Goal: Task Accomplishment & Management: Complete application form

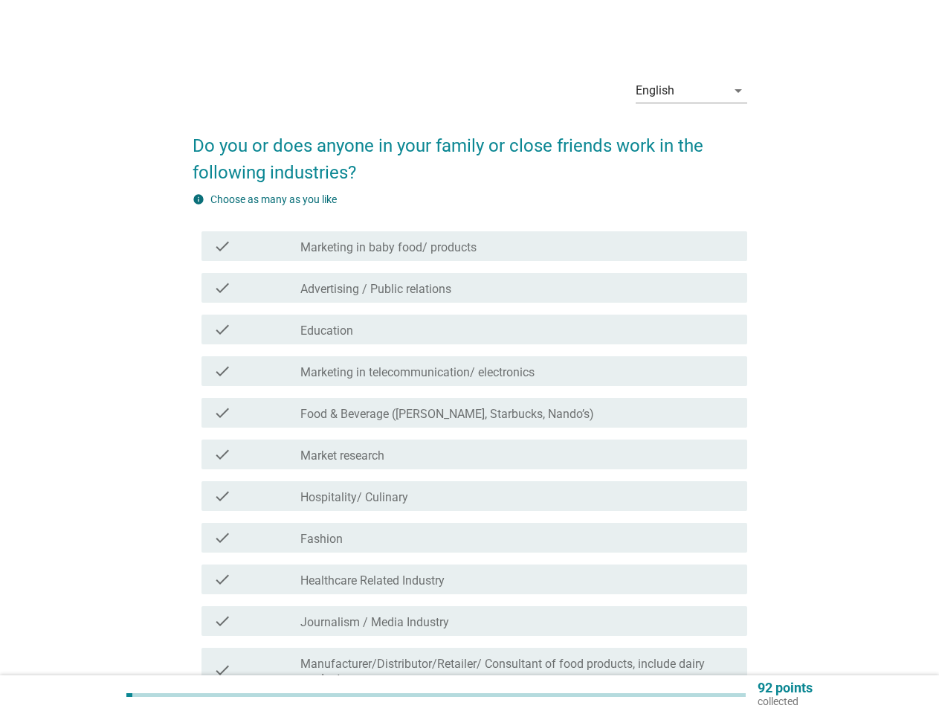
click at [470, 384] on div "check check_box_outline_blank Marketing in telecommunication/ electronics" at bounding box center [474, 371] width 546 height 30
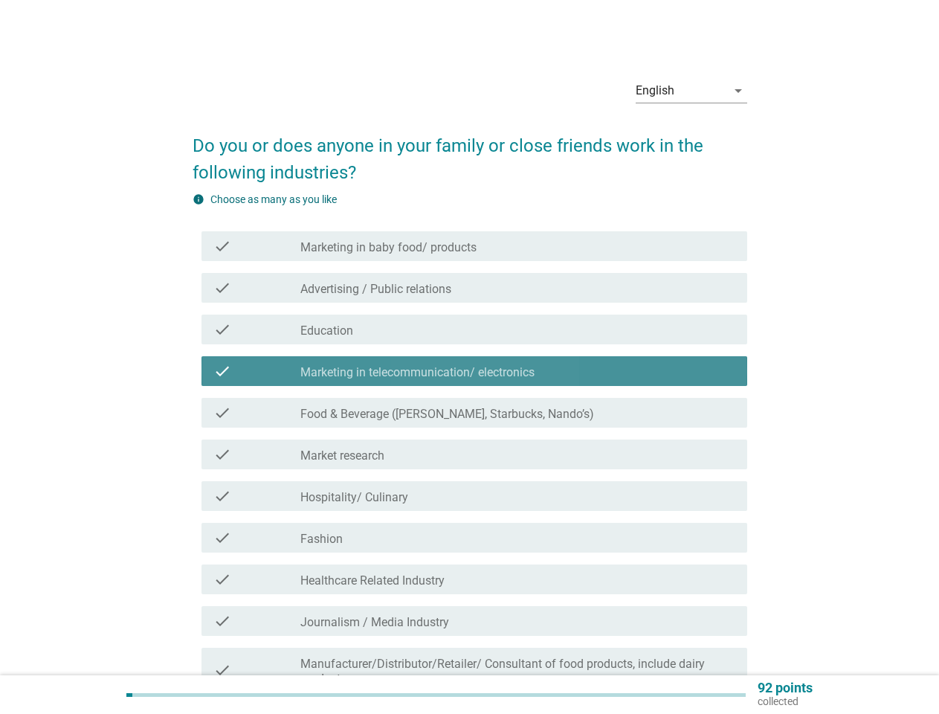
click at [691, 91] on div "English" at bounding box center [681, 91] width 91 height 24
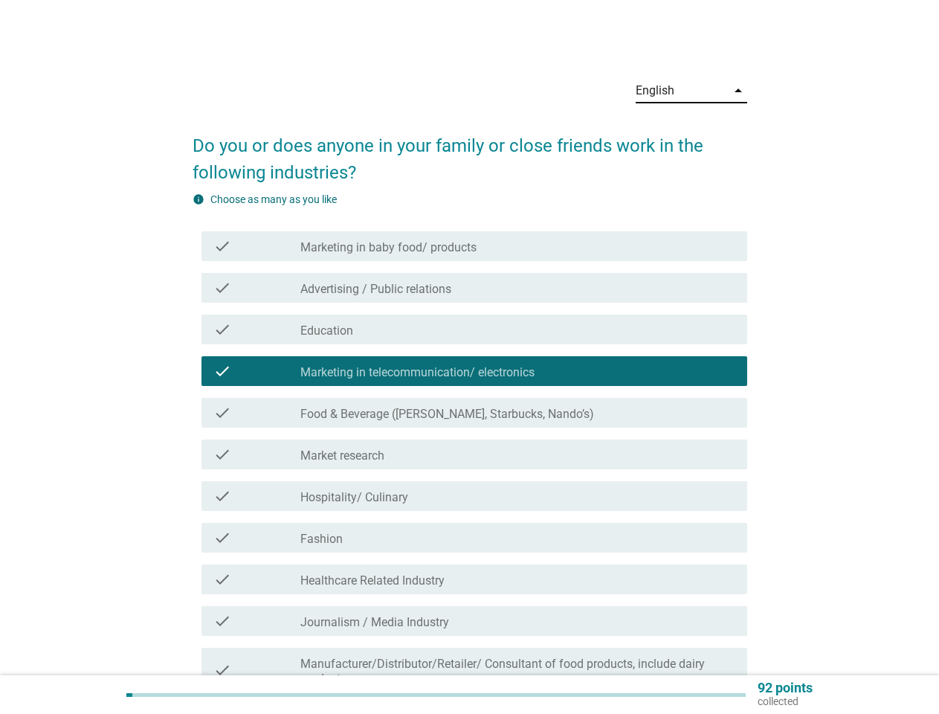
click at [470, 453] on div "check_box_outline_blank Market research" at bounding box center [517, 454] width 435 height 18
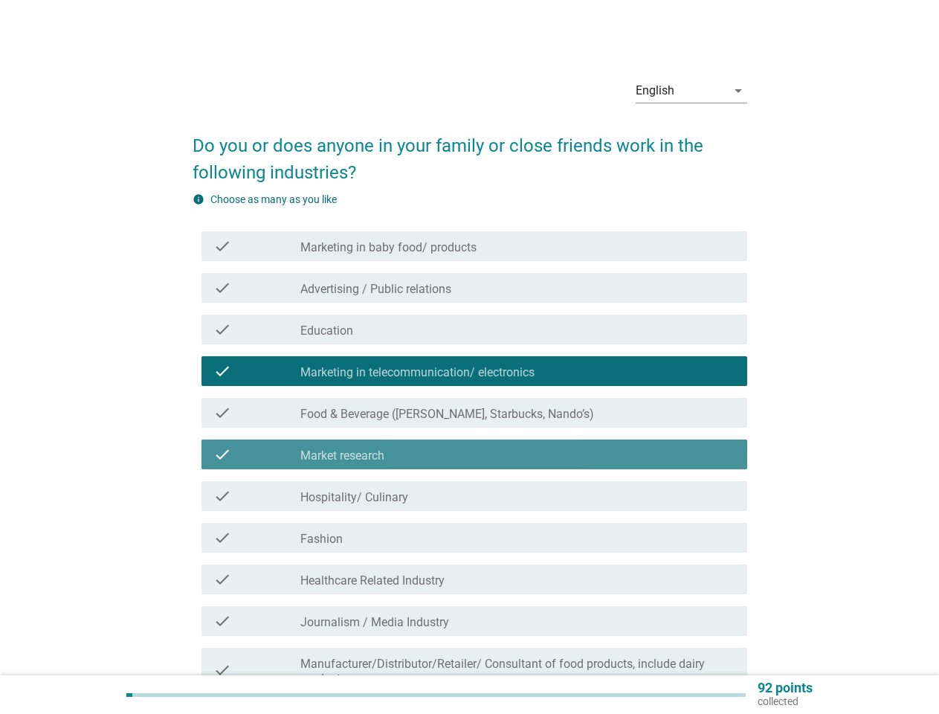
click at [474, 246] on label "Marketing in baby food/ products" at bounding box center [388, 247] width 176 height 15
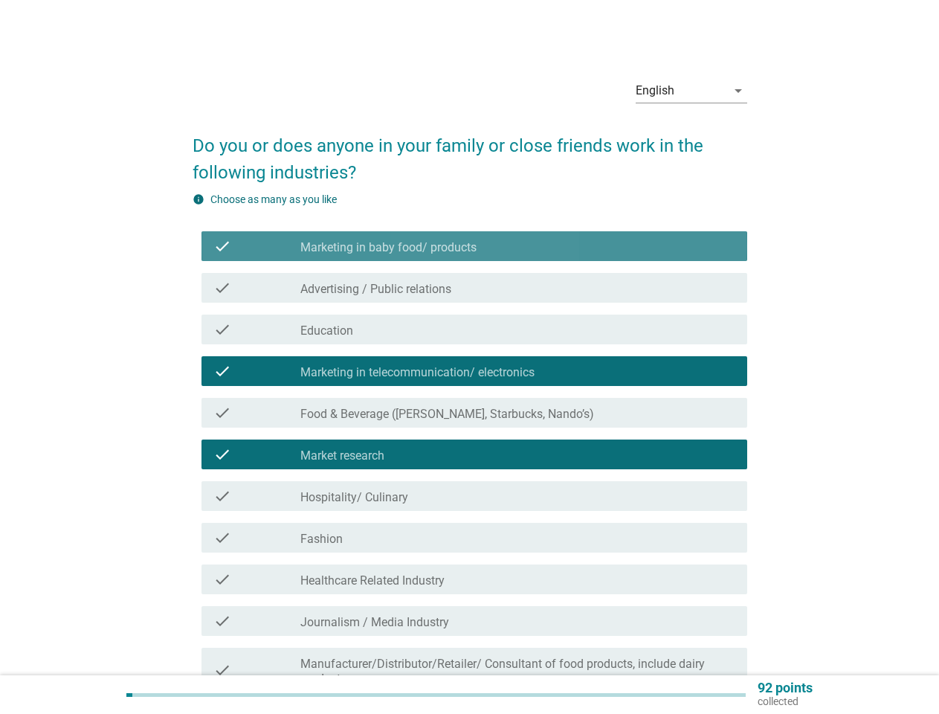
click at [474, 246] on label "Marketing in baby food/ products" at bounding box center [388, 247] width 176 height 15
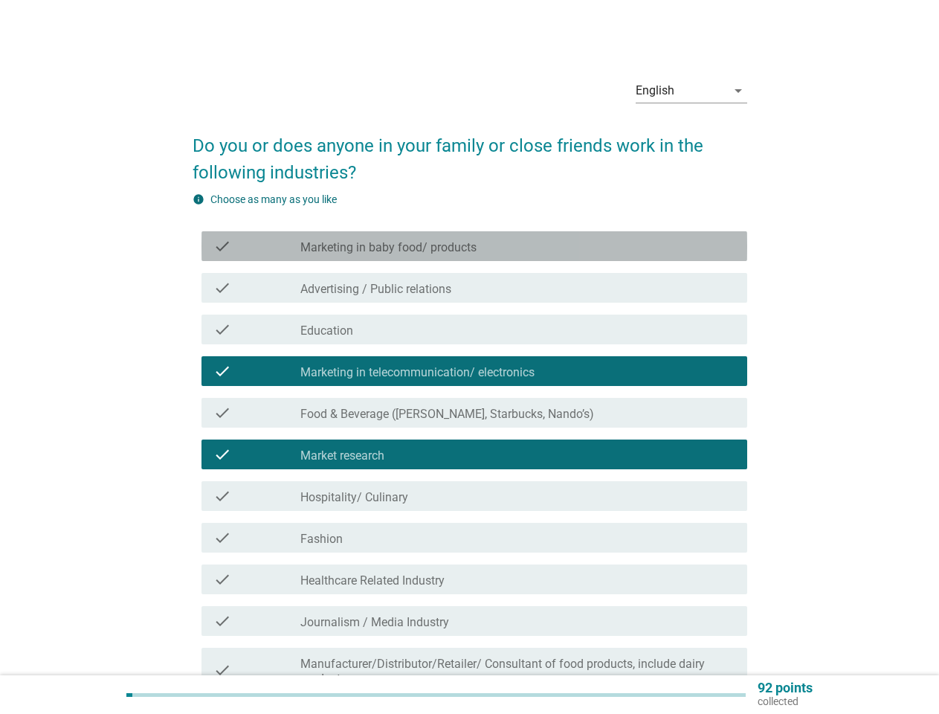
click at [388, 248] on label "Marketing in baby food/ products" at bounding box center [388, 247] width 176 height 15
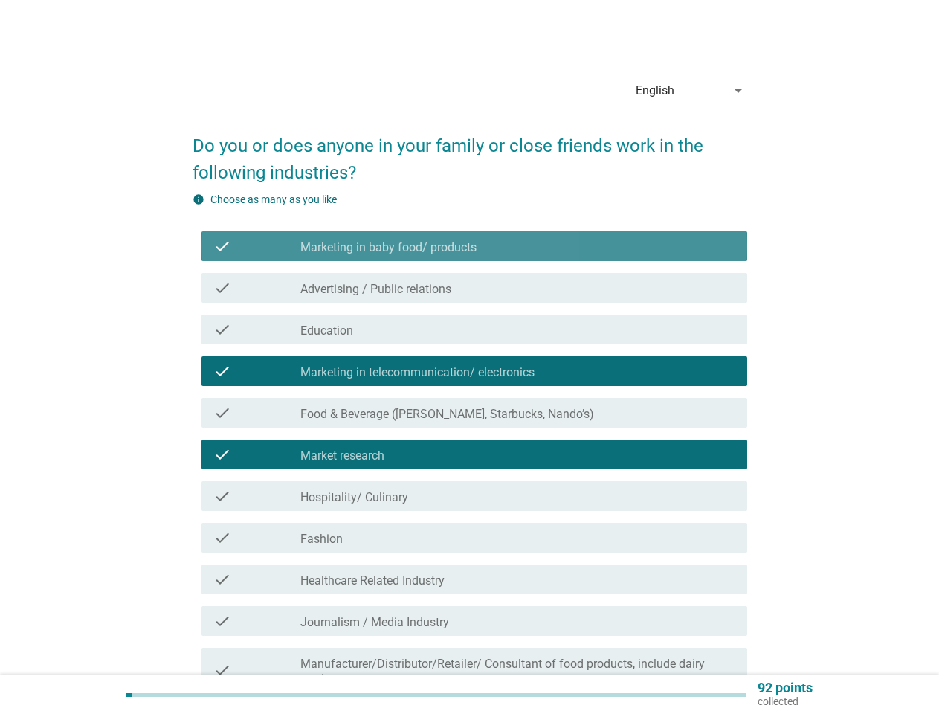
click at [388, 248] on label "Marketing in baby food/ products" at bounding box center [388, 247] width 176 height 15
click at [474, 288] on div "check_box_outline_blank Advertising / Public relations" at bounding box center [517, 288] width 435 height 18
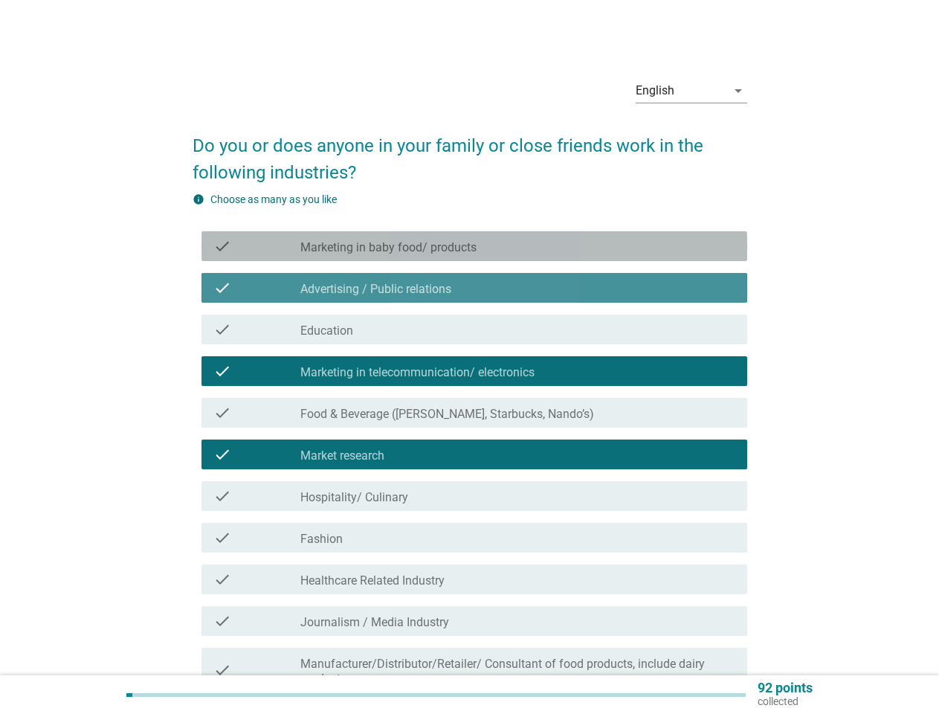
click at [474, 288] on div "check_box_outline_blank Advertising / Public relations" at bounding box center [517, 288] width 435 height 18
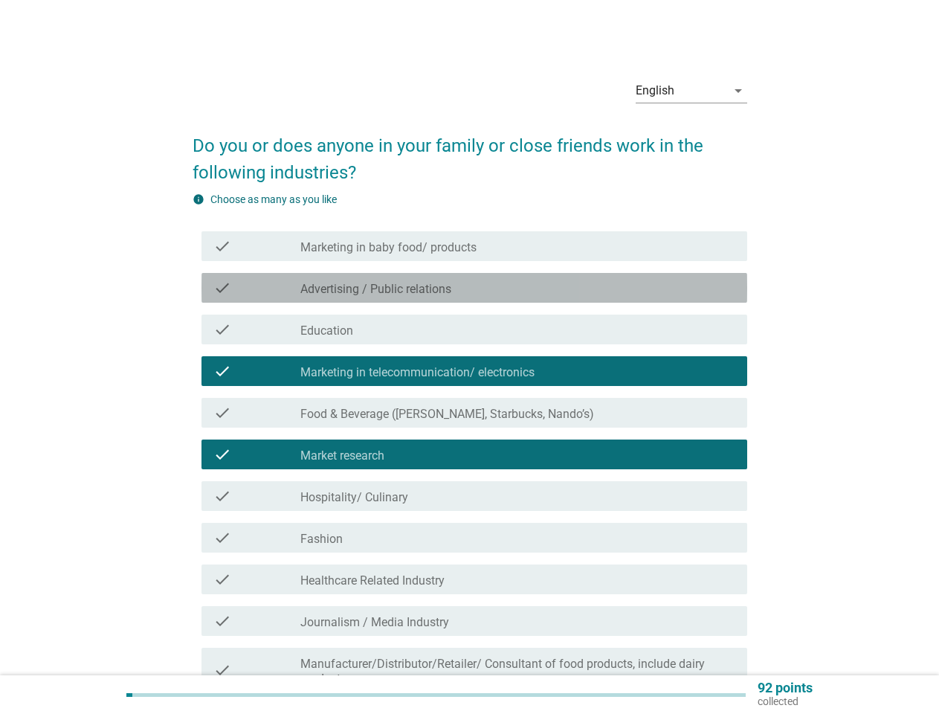
click at [375, 289] on label "Advertising / Public relations" at bounding box center [375, 289] width 151 height 15
